Goal: Navigation & Orientation: Find specific page/section

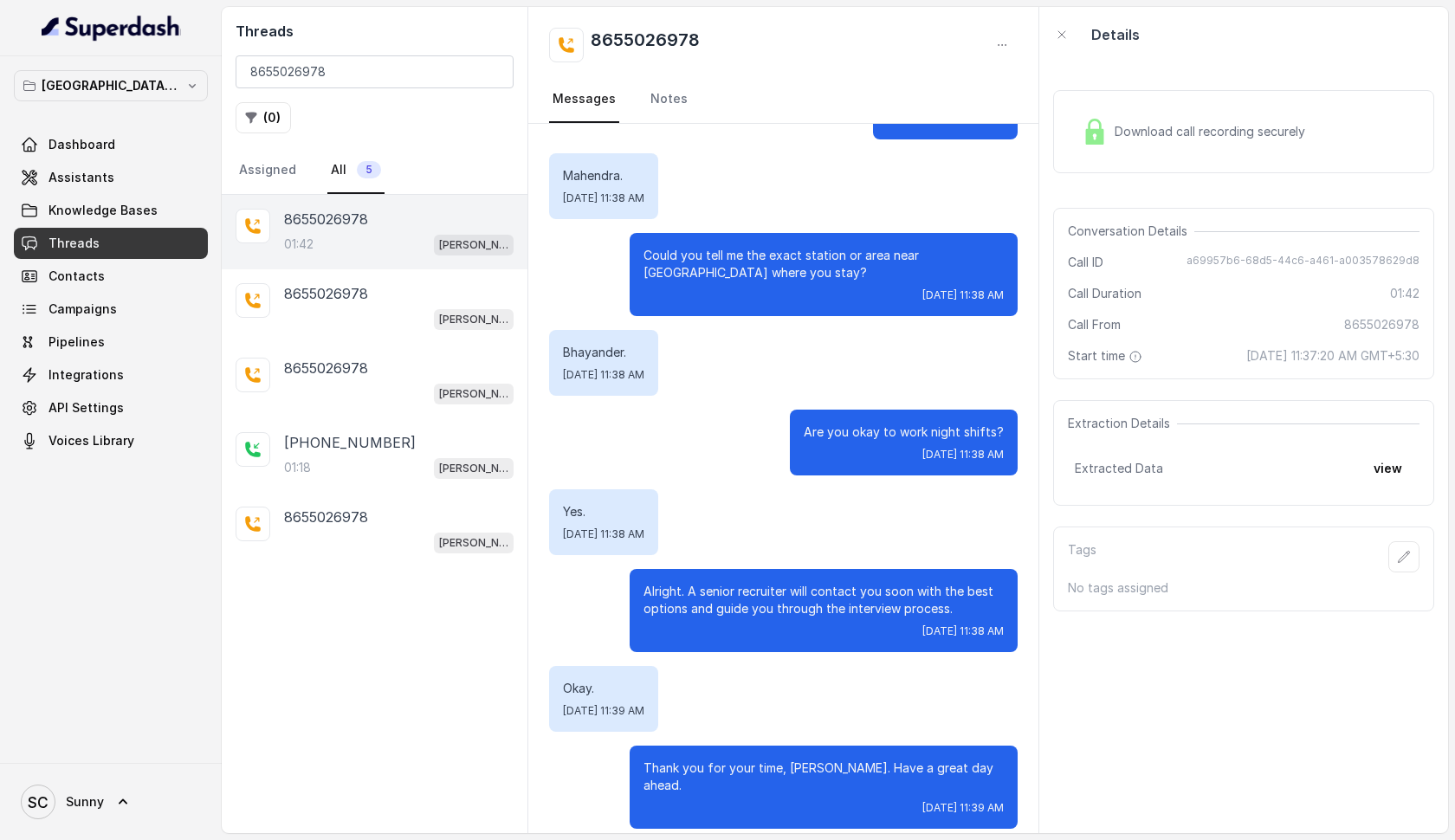
scroll to position [1352, 0]
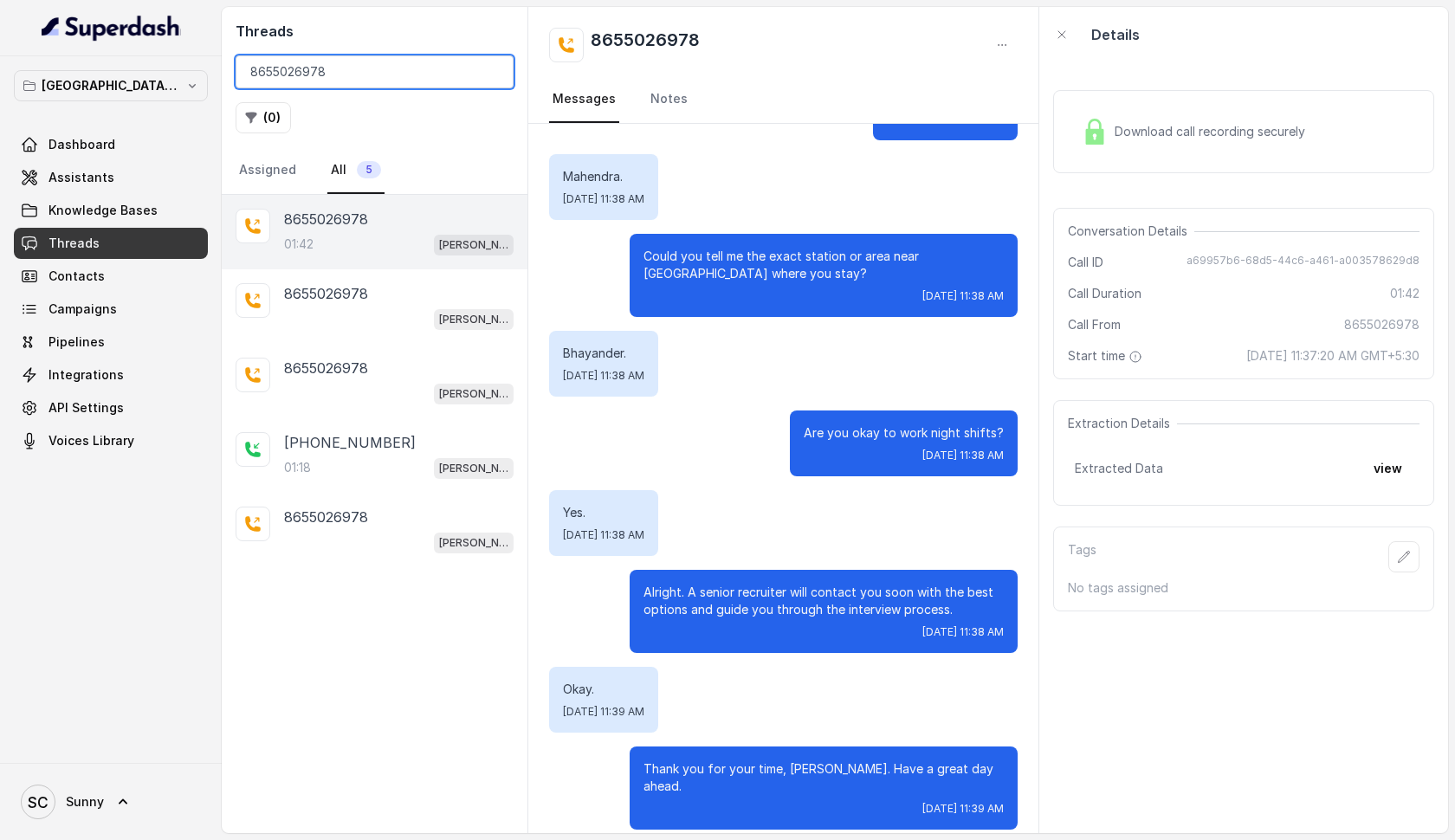
click at [488, 73] on input "8655026978" at bounding box center [374, 72] width 278 height 33
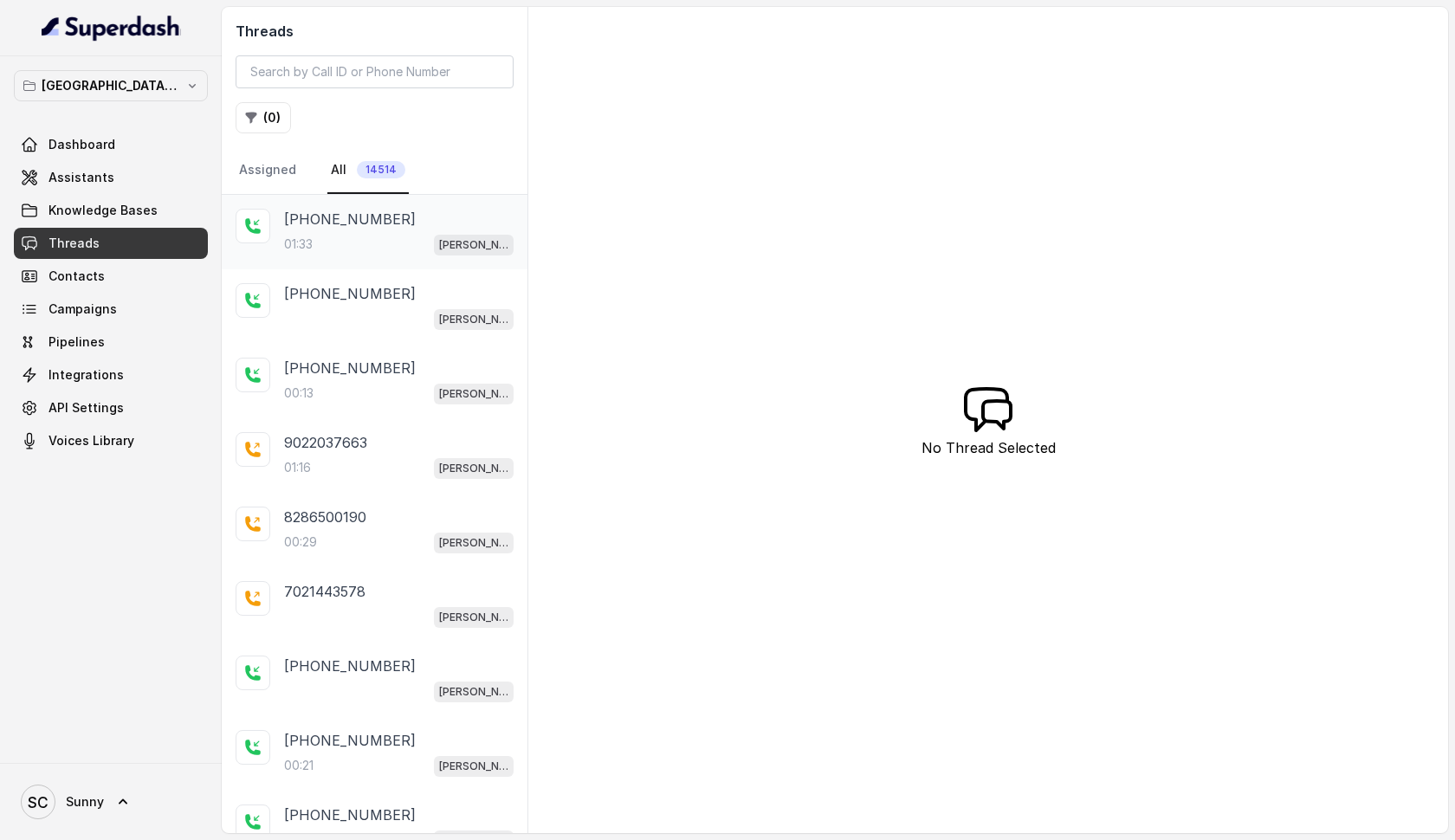
click at [311, 234] on div "[PHONE_NUMBER]:33 [PERSON_NAME] Mumbai Conviction HR Outbound Assistant" at bounding box center [398, 232] width 229 height 47
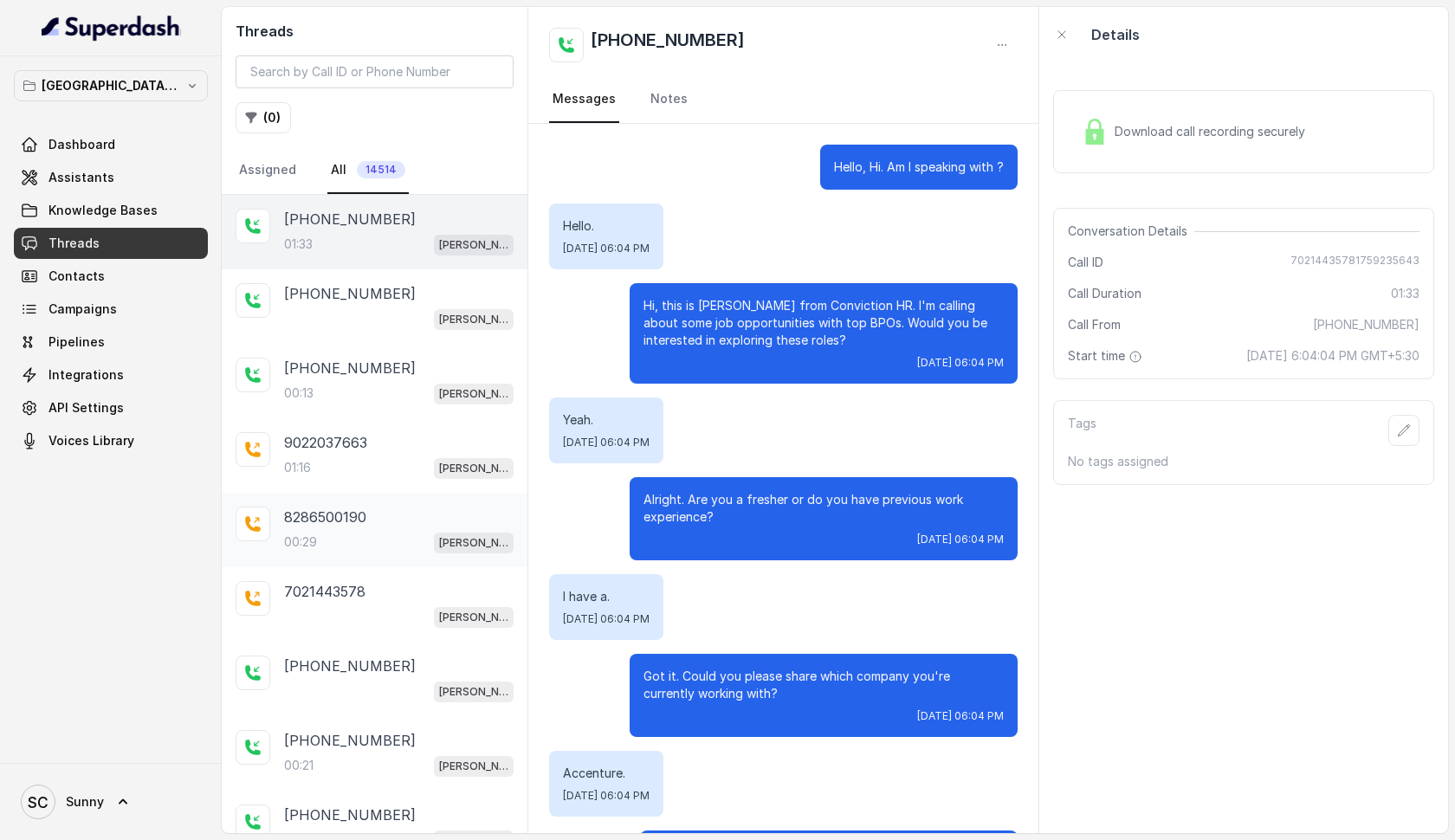
click at [326, 521] on p "8286500190" at bounding box center [325, 516] width 82 height 20
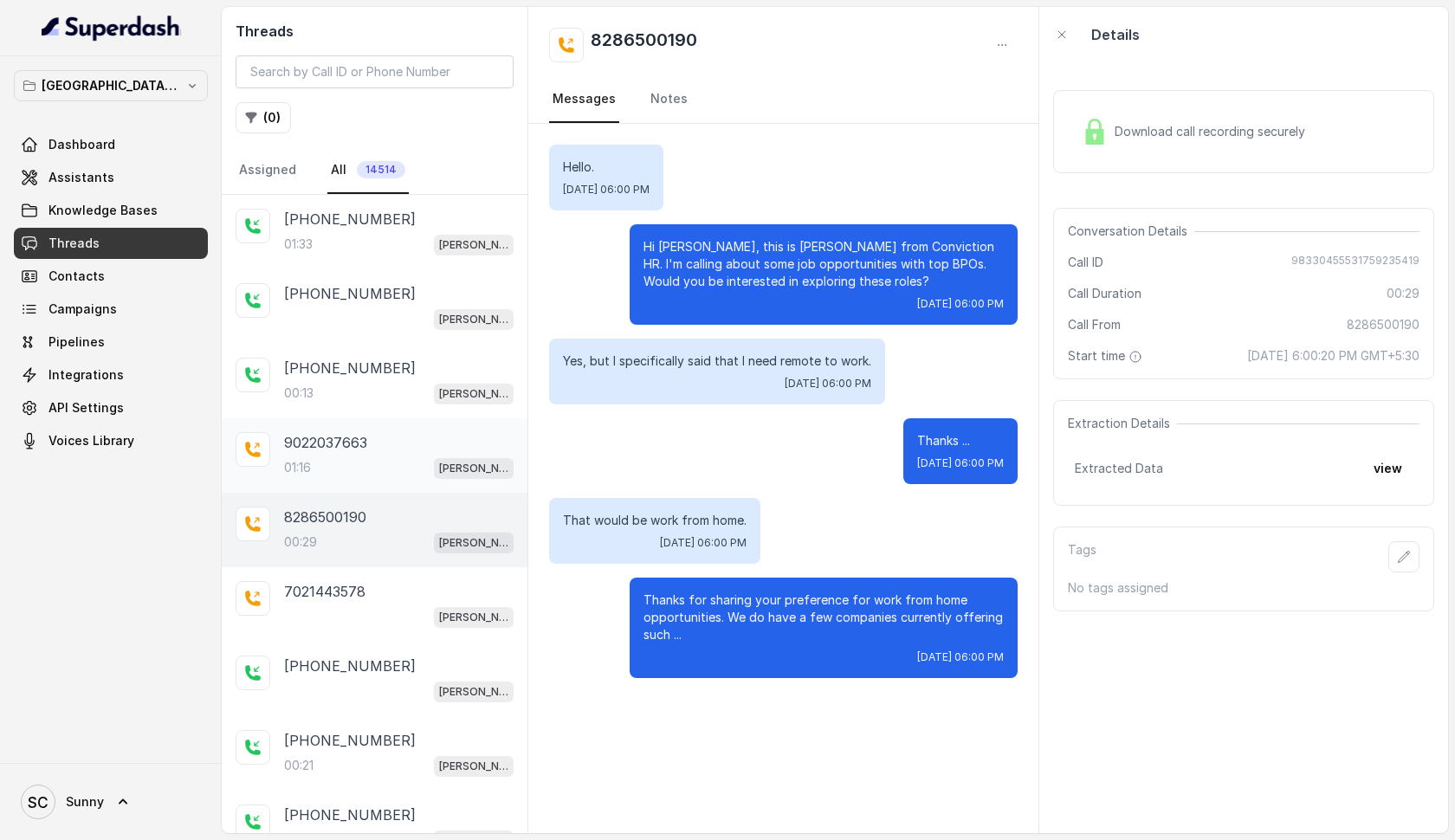
click at [307, 450] on p "9022037663" at bounding box center [325, 442] width 83 height 20
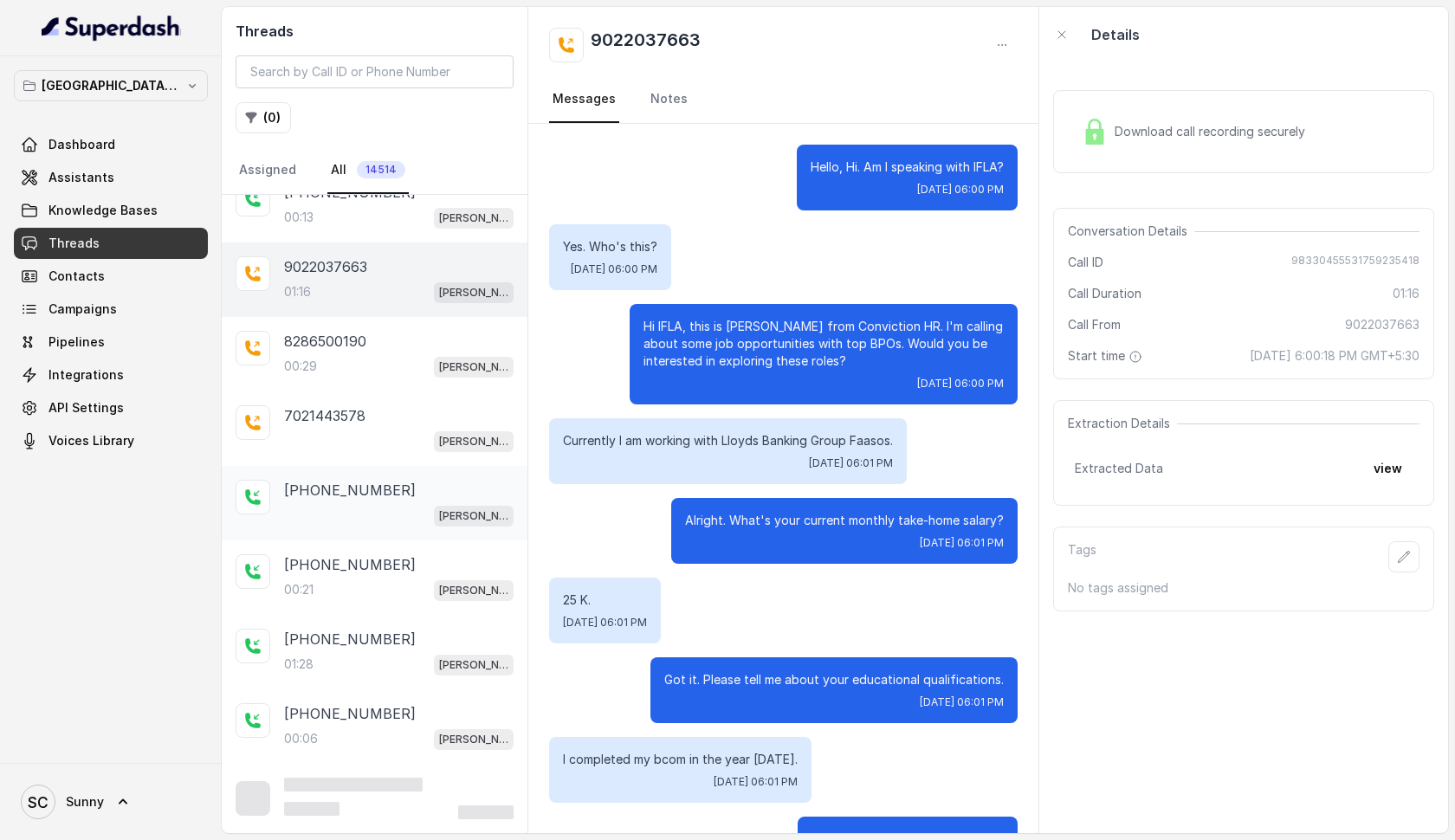
scroll to position [178, 0]
click at [317, 654] on div "01:28 [PERSON_NAME] Mumbai Conviction HR Outbound Assistant" at bounding box center [398, 663] width 229 height 22
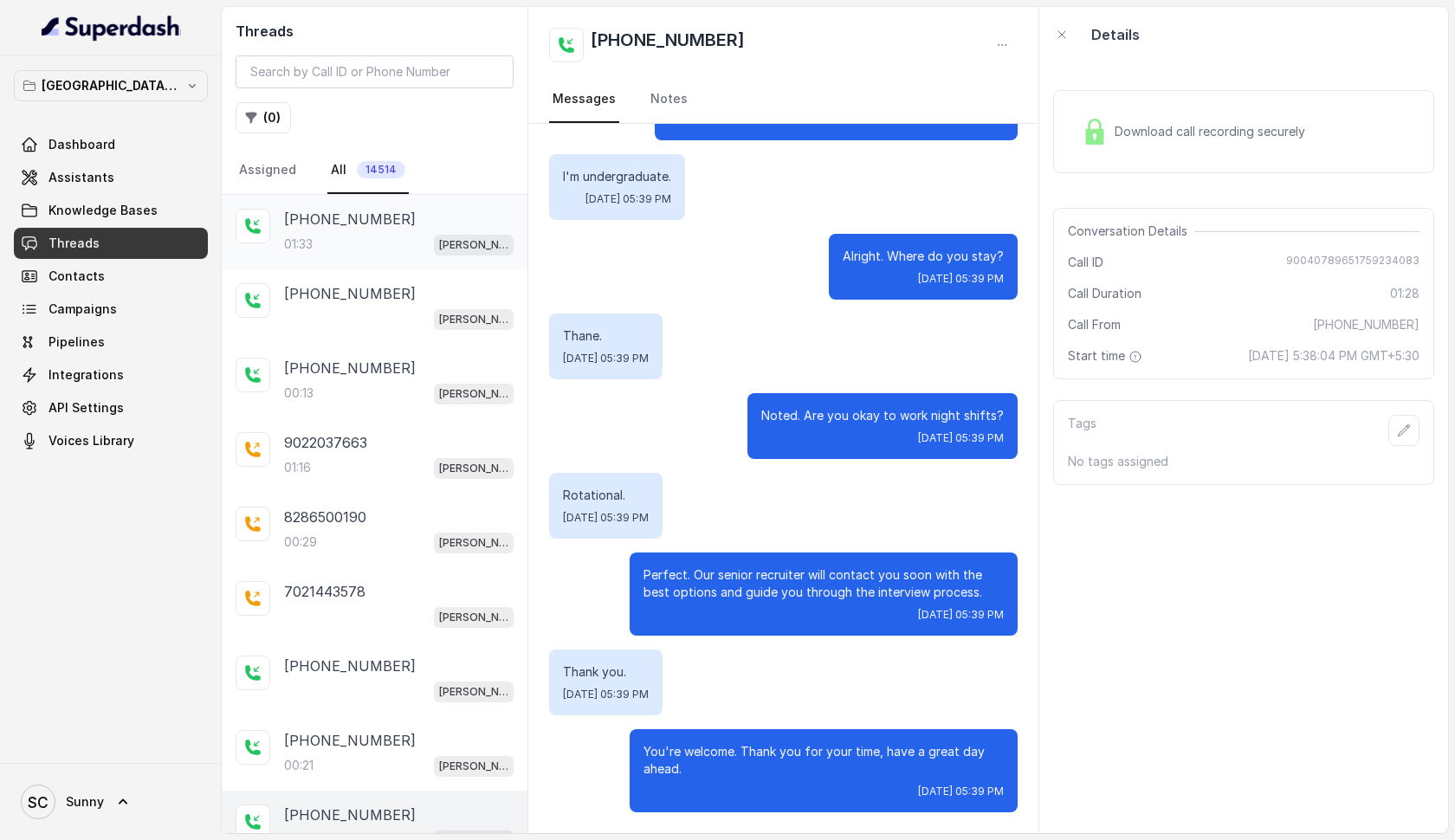
click at [361, 227] on p "[PHONE_NUMBER]" at bounding box center [349, 219] width 132 height 20
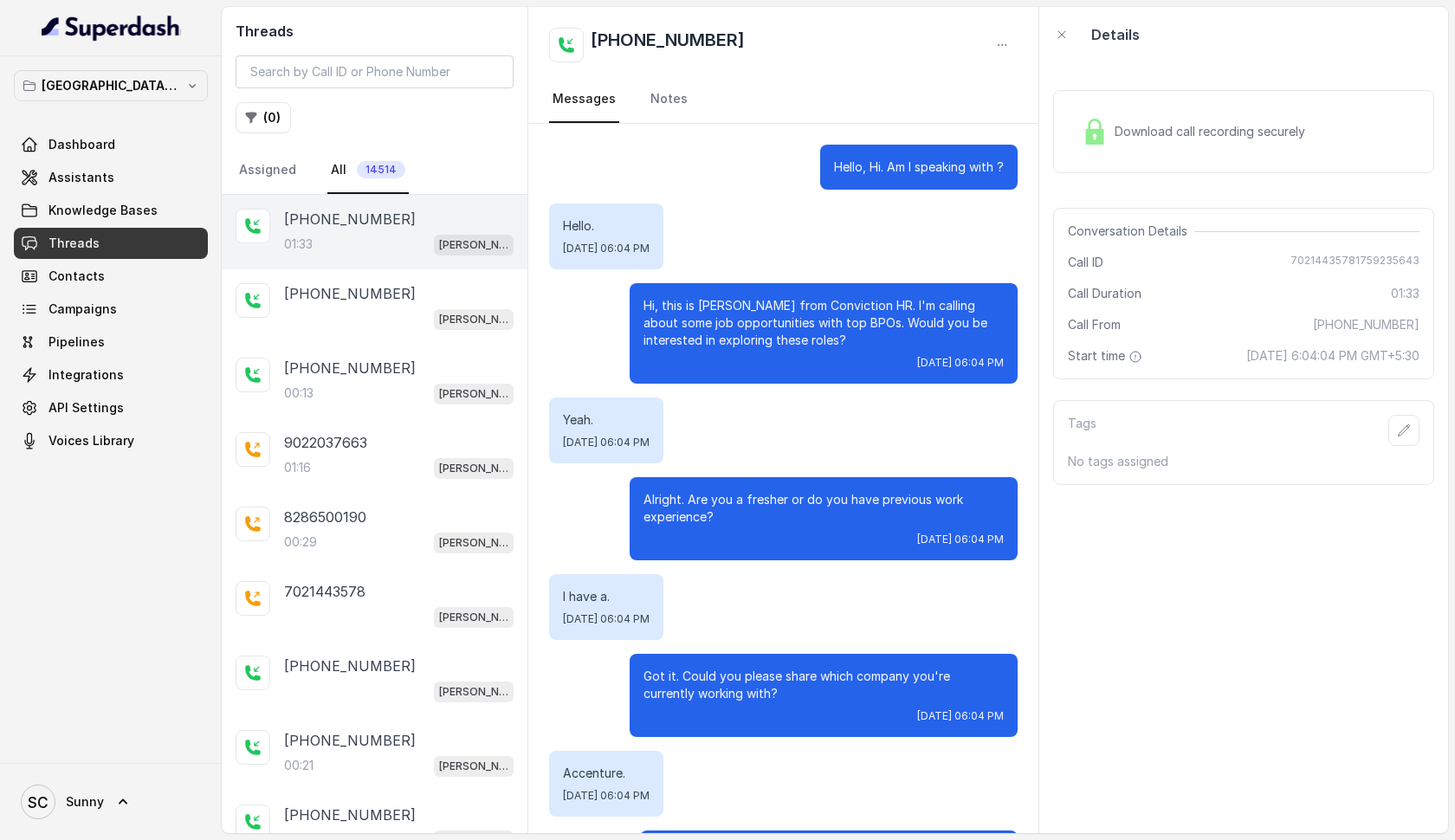
scroll to position [1075, 0]
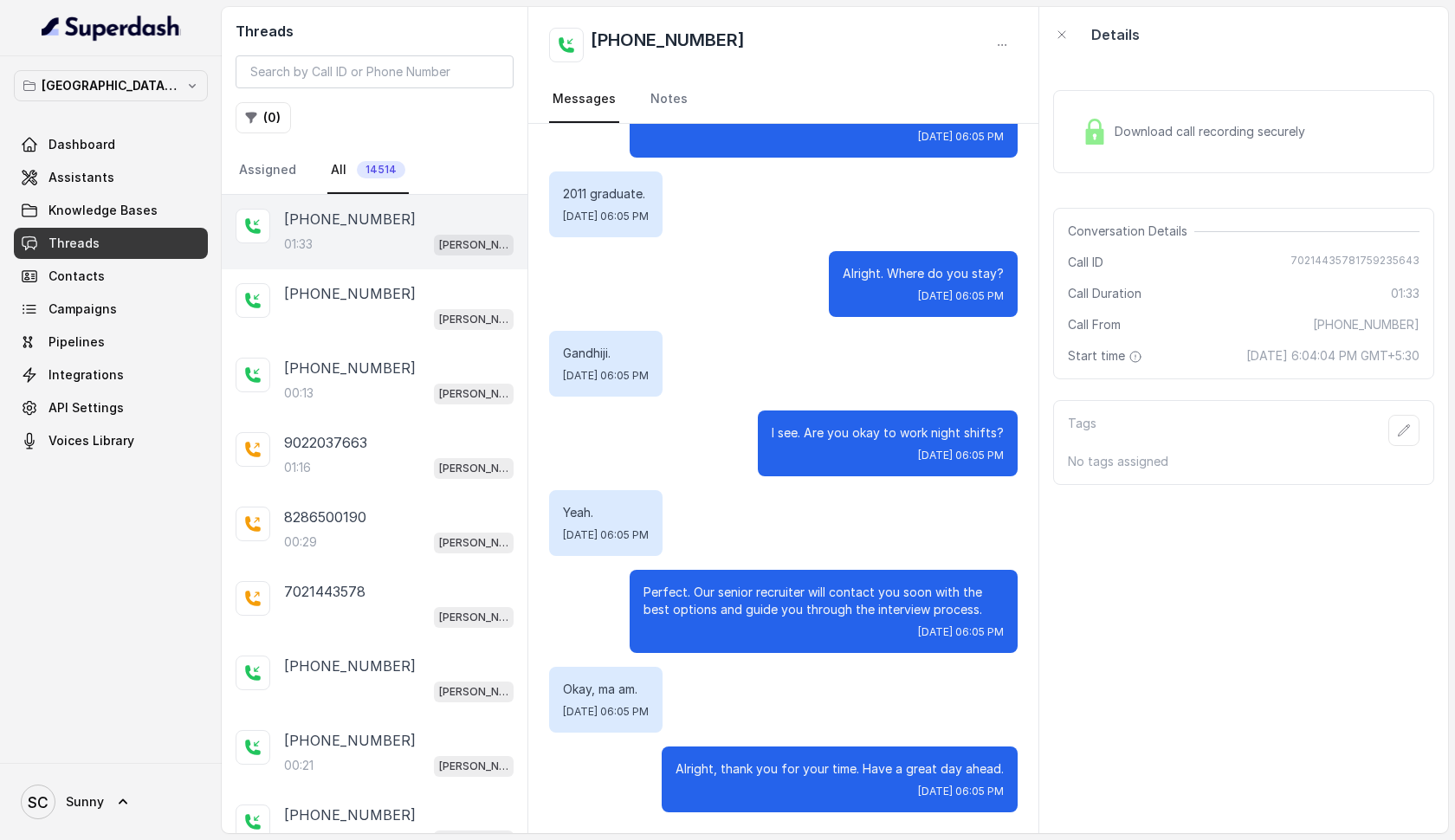
click at [338, 235] on div "01:33 [PERSON_NAME] Mumbai Conviction HR Outbound Assistant" at bounding box center [398, 244] width 229 height 22
click at [346, 467] on div "01:16 [PERSON_NAME] Mumbai Conviction HR Outbound Assistant" at bounding box center [398, 467] width 229 height 22
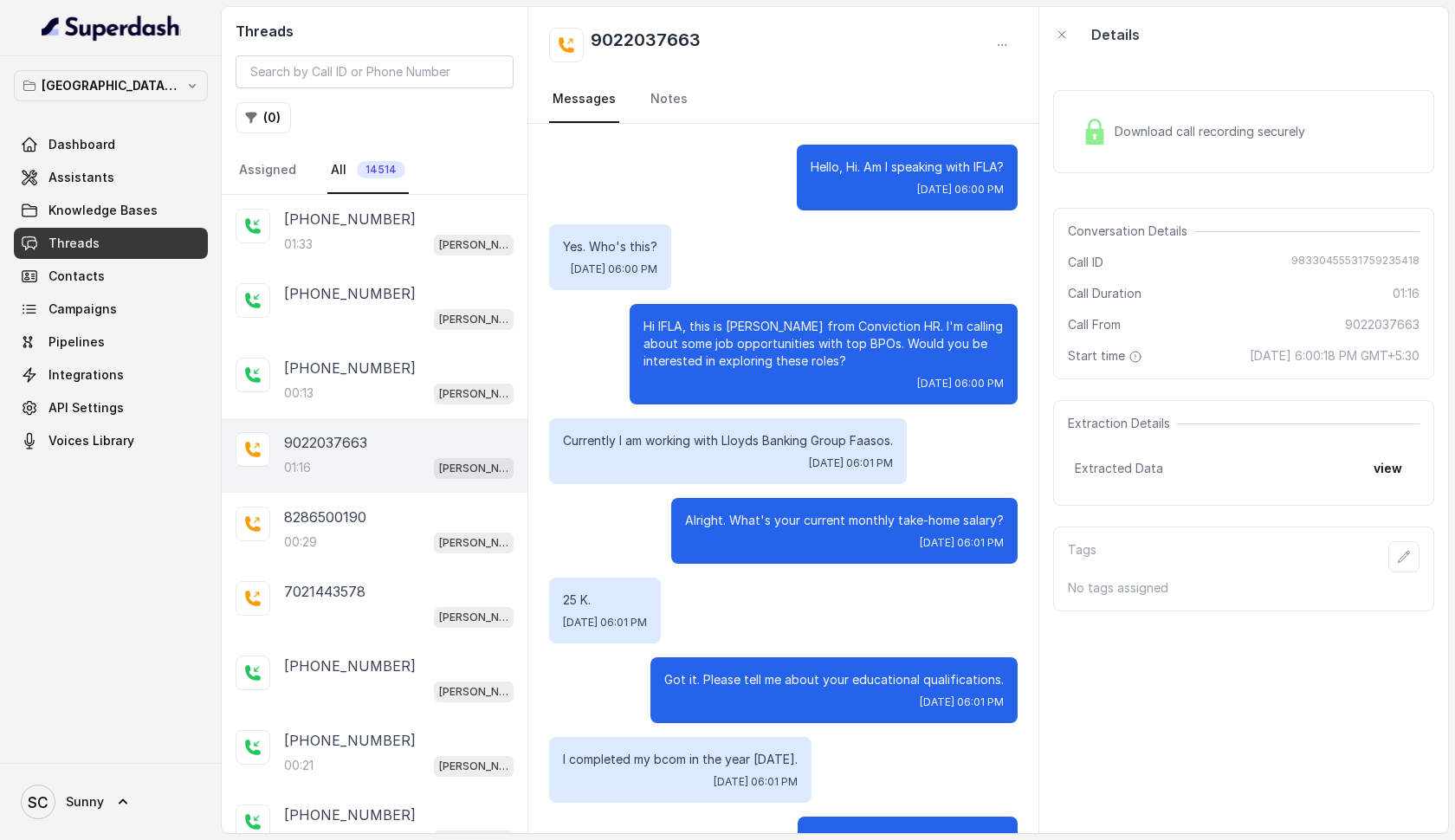
drag, startPoint x: 669, startPoint y: 420, endPoint x: 470, endPoint y: -69, distance: 527.9
click at [470, 0] on html "[GEOGRAPHIC_DATA] - [PERSON_NAME] - Malad Dashboard Assistants Knowledge Bases …" at bounding box center [727, 420] width 1455 height 840
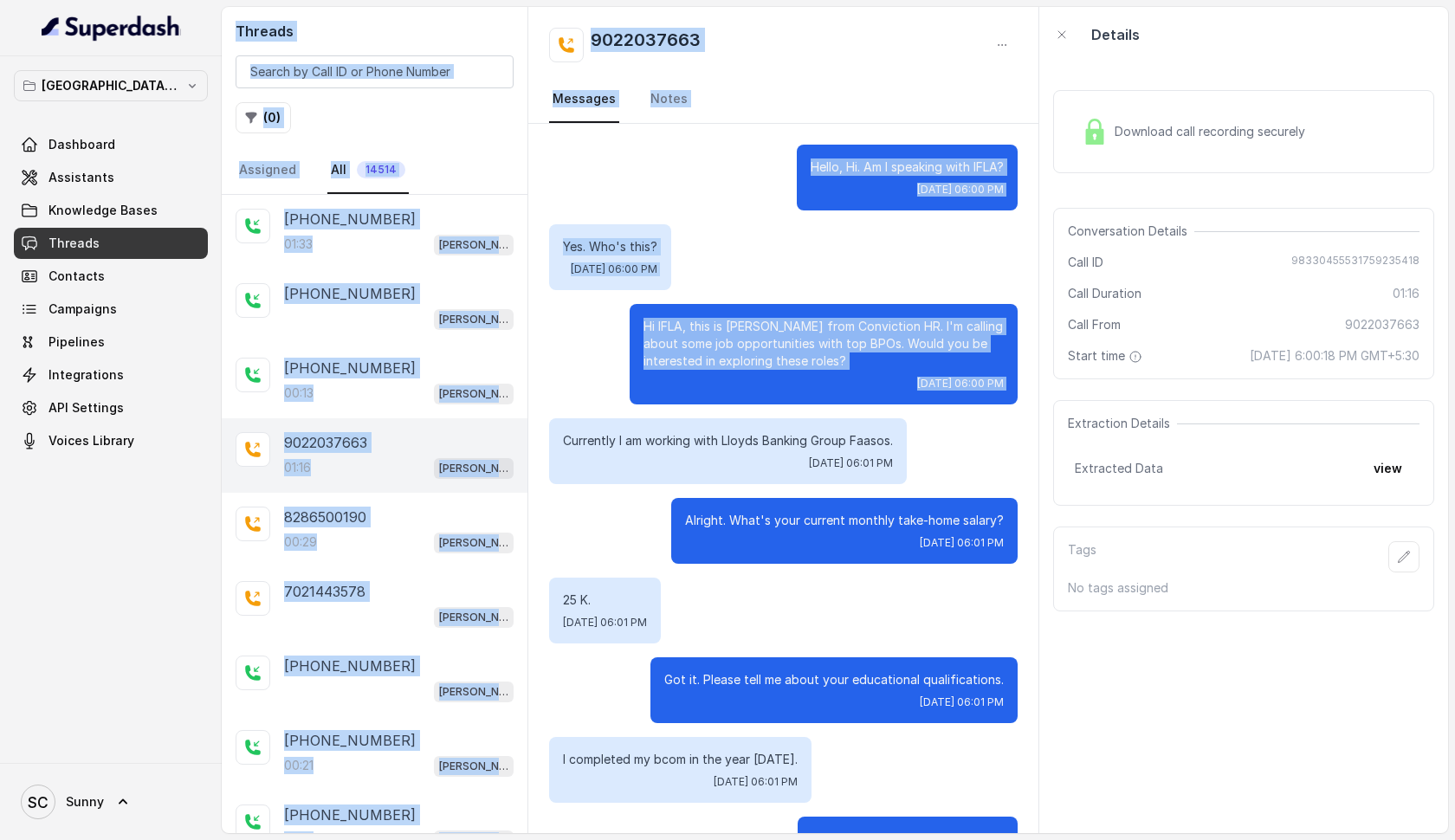
click at [763, 374] on div "Hi IFLA, this is [PERSON_NAME] from Conviction HR. I'm calling about some job o…" at bounding box center [824, 354] width 388 height 100
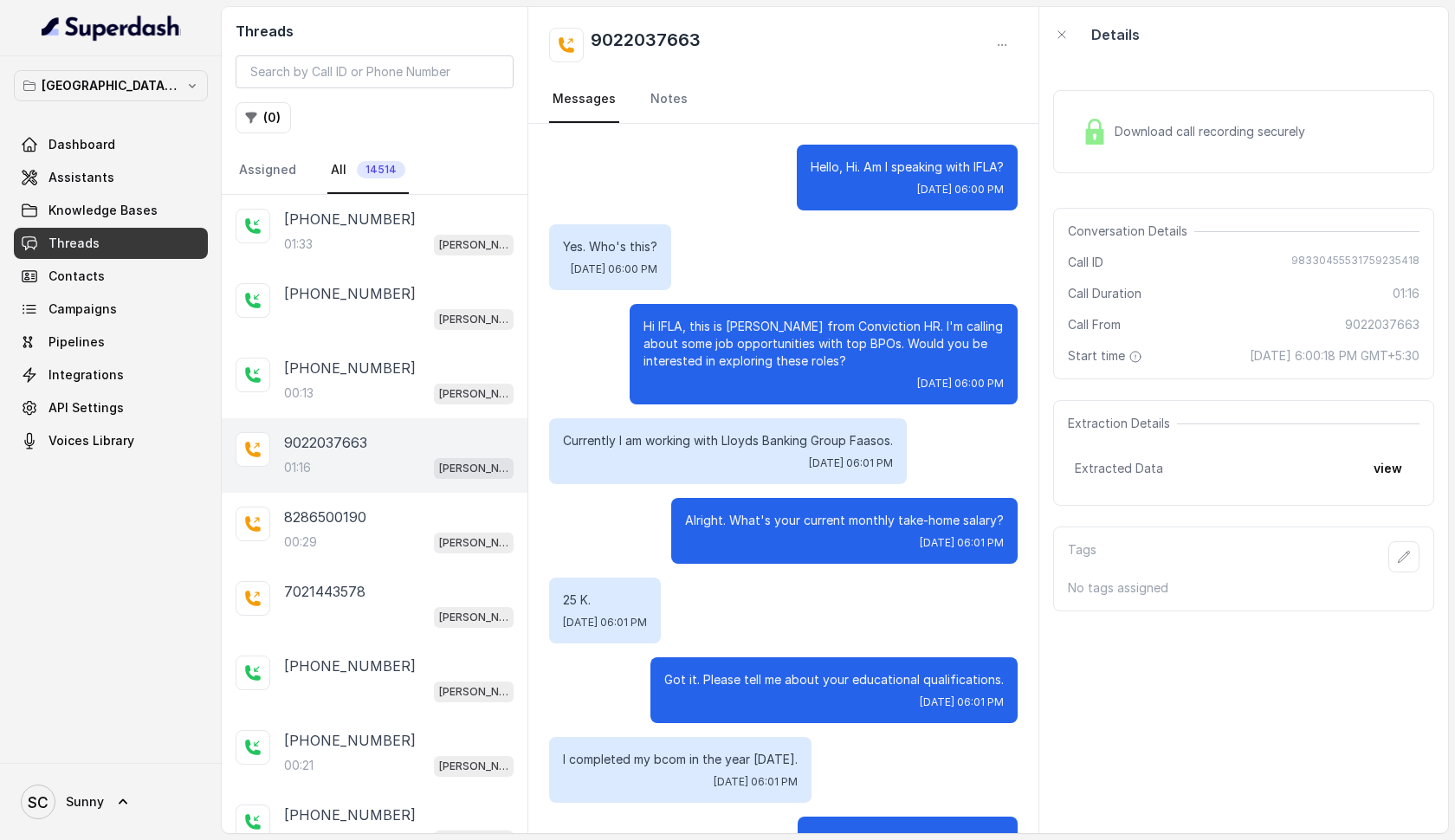
click at [838, 279] on div "Yes. Who's this? [DATE] 06:00 PM" at bounding box center [784, 257] width 468 height 65
